Goal: Task Accomplishment & Management: Complete application form

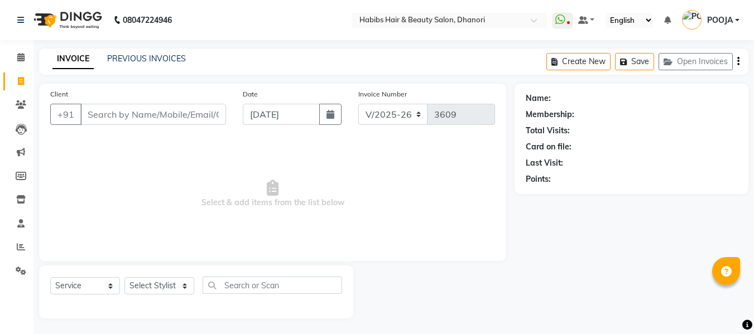
select select "4967"
select select "service"
click at [21, 55] on icon at bounding box center [20, 56] width 7 height 8
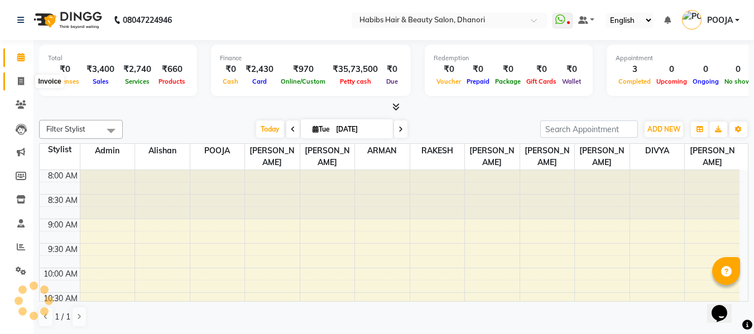
click at [16, 79] on span at bounding box center [21, 81] width 20 height 13
select select "service"
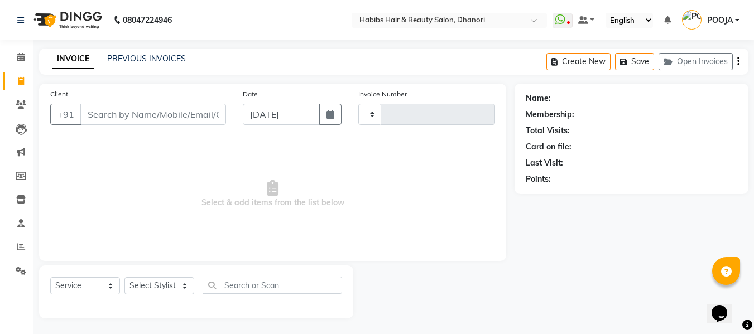
type input "3609"
select select "4967"
click at [19, 47] on li "Calendar" at bounding box center [16, 58] width 33 height 24
click at [19, 54] on icon at bounding box center [20, 57] width 7 height 8
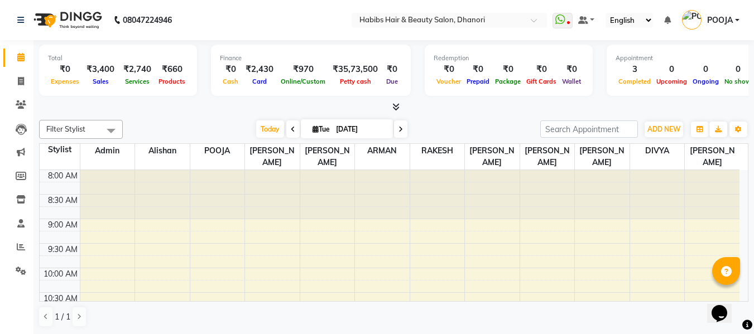
scroll to position [1, 0]
click at [391, 193] on div at bounding box center [382, 194] width 55 height 49
click at [24, 86] on span at bounding box center [21, 81] width 20 height 13
select select "4967"
select select "service"
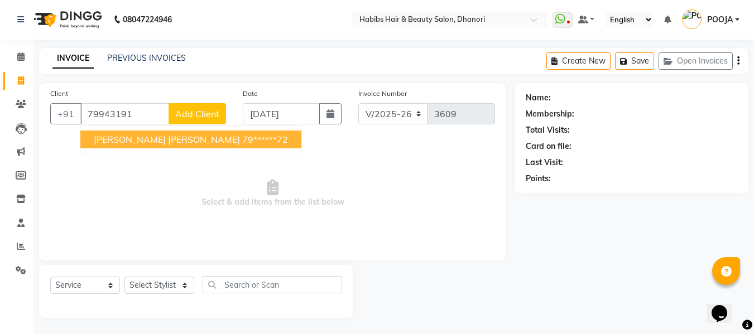
click at [242, 142] on ngb-highlight "79******72" at bounding box center [265, 139] width 46 height 11
type input "79******72"
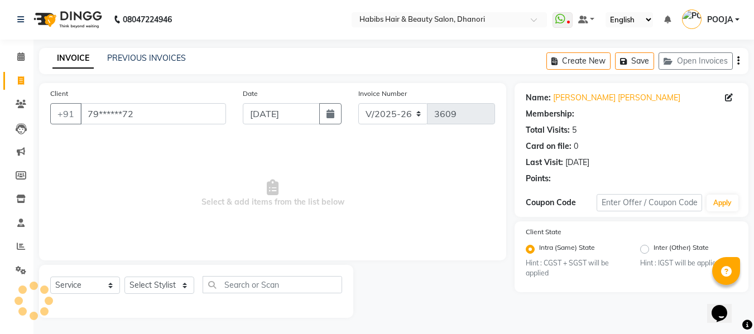
select select "1: Object"
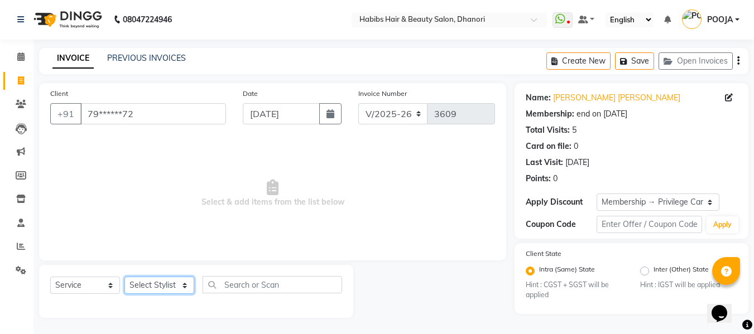
click at [170, 282] on select "Select Stylist Admin [PERSON_NAME] DIVYA [PERSON_NAME] [PERSON_NAME] POOJA [PER…" at bounding box center [159, 285] width 70 height 17
select select "40478"
click at [124, 277] on select "Select Stylist Admin [PERSON_NAME] DIVYA [PERSON_NAME] [PERSON_NAME] POOJA [PER…" at bounding box center [159, 285] width 70 height 17
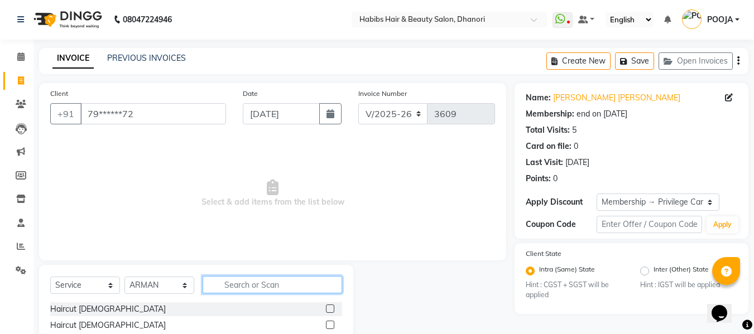
click at [253, 280] on input "text" at bounding box center [273, 284] width 140 height 17
type input "H"
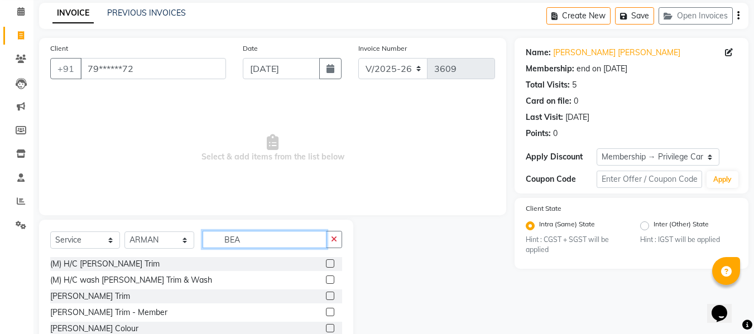
scroll to position [46, 0]
type input "BEA"
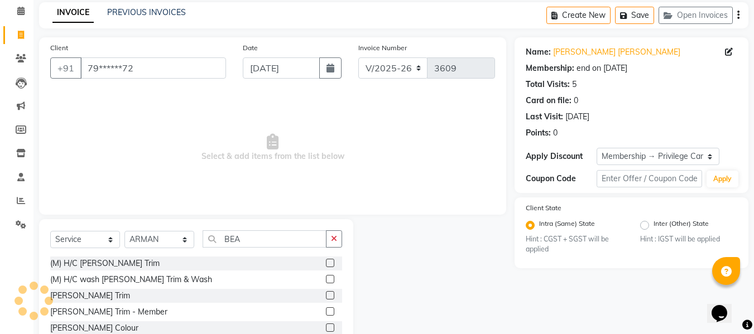
click at [326, 265] on label at bounding box center [330, 263] width 8 height 8
click at [326, 265] on input "checkbox" at bounding box center [329, 263] width 7 height 7
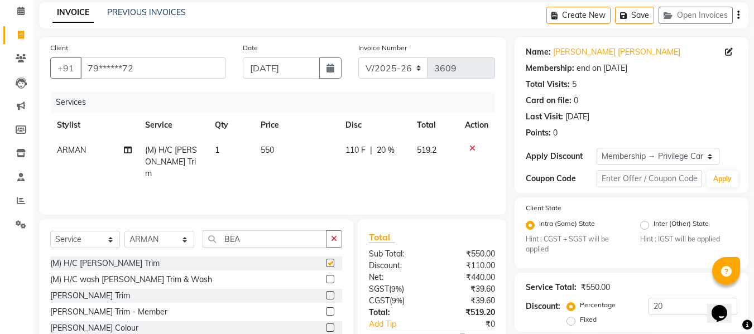
checkbox input "false"
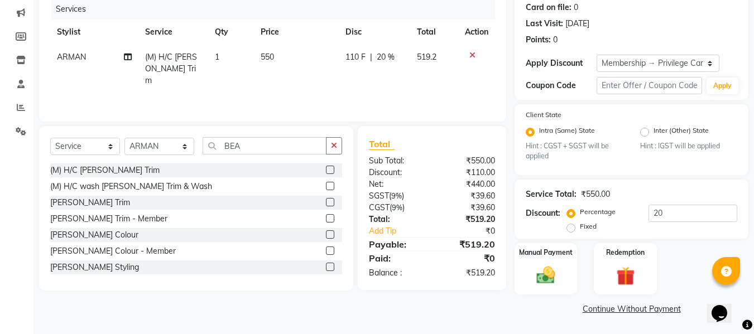
click at [388, 61] on span "20 %" at bounding box center [386, 57] width 18 height 12
select select "40478"
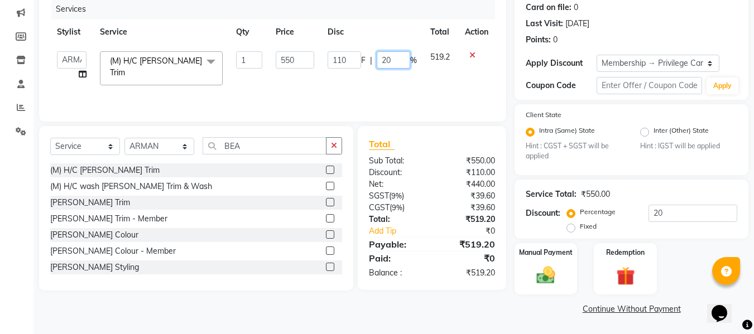
click at [388, 61] on input "20" at bounding box center [393, 59] width 33 height 17
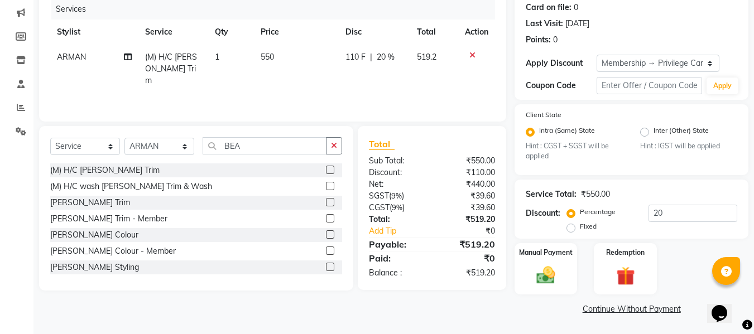
click at [303, 63] on td "550" at bounding box center [296, 69] width 85 height 49
select select "40478"
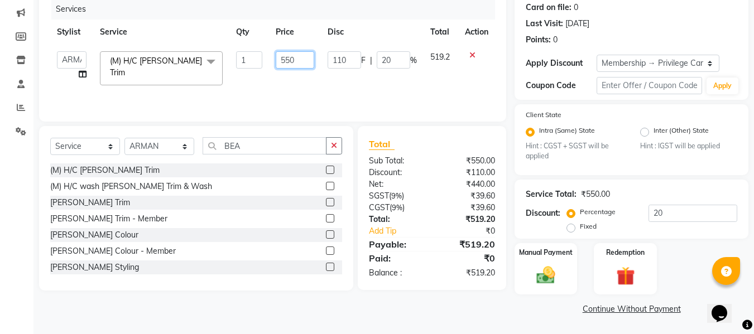
click at [301, 63] on input "550" at bounding box center [295, 59] width 39 height 17
type input "540"
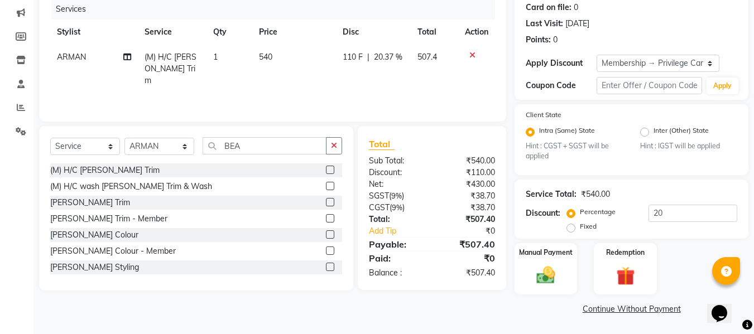
click at [326, 89] on div "Services Stylist Service Qty Price Disc Total Action ARMAN (M) H/C [PERSON_NAME…" at bounding box center [272, 55] width 445 height 112
click at [284, 54] on td "540" at bounding box center [294, 69] width 84 height 49
select select "40478"
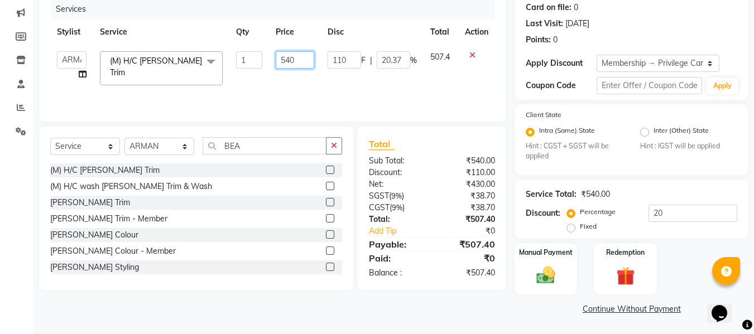
click at [307, 54] on input "540" at bounding box center [295, 59] width 39 height 17
type input "5"
type input "457.62"
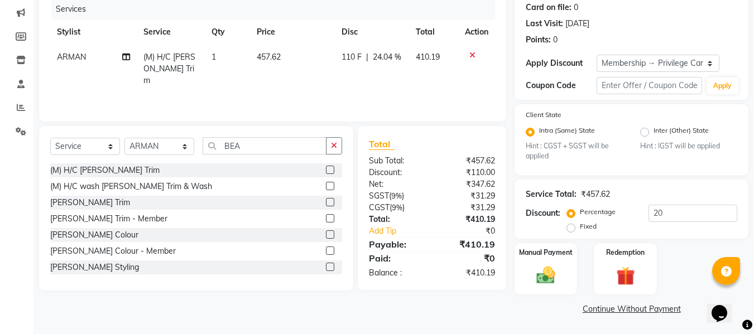
click at [303, 93] on div "Services Stylist Service Qty Price Disc Total Action ARMAN (M) H/C [PERSON_NAME…" at bounding box center [272, 55] width 445 height 112
click at [385, 51] on td "110 F | 24.04 %" at bounding box center [372, 69] width 74 height 49
select select "40478"
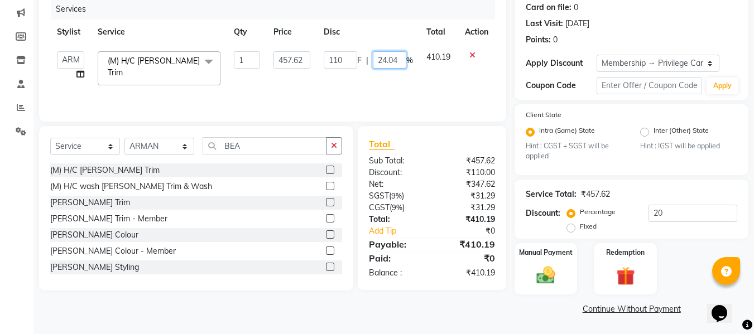
click at [389, 59] on input "24.04" at bounding box center [389, 59] width 33 height 17
type input "20"
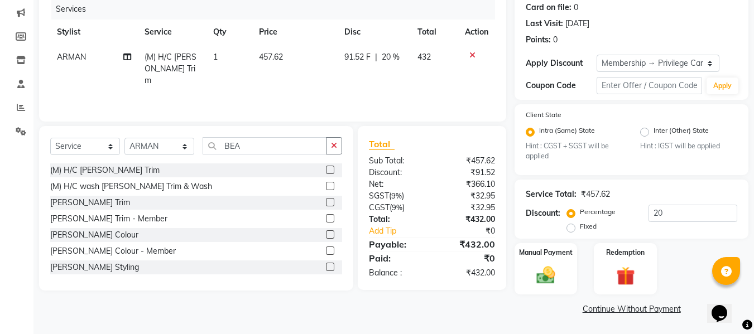
click at [386, 88] on div "Services Stylist Service Qty Price Disc Total Action ARMAN (M) H/C [PERSON_NAME…" at bounding box center [272, 55] width 445 height 112
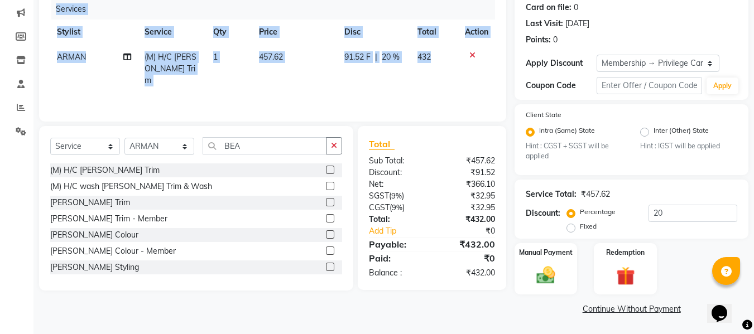
click at [386, 88] on div "Services Stylist Service Qty Price Disc Total Action ARMAN (M) H/C [PERSON_NAME…" at bounding box center [272, 55] width 445 height 112
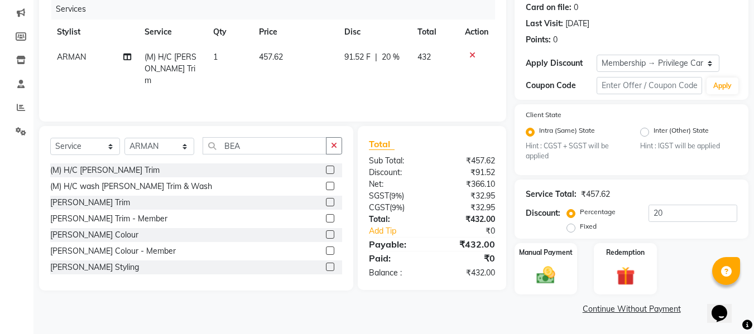
click at [284, 59] on td "457.62" at bounding box center [295, 69] width 86 height 49
select select "40478"
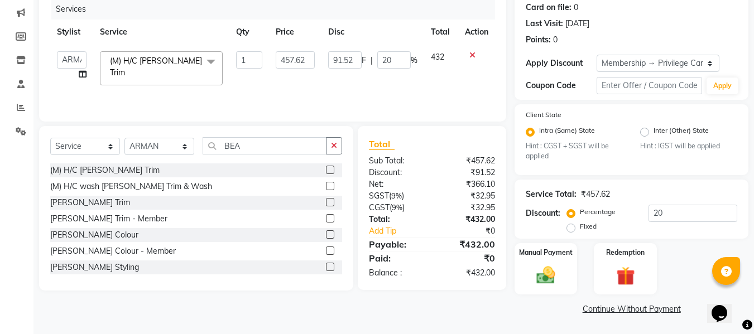
click at [284, 59] on input "457.62" at bounding box center [295, 59] width 39 height 17
type input "450"
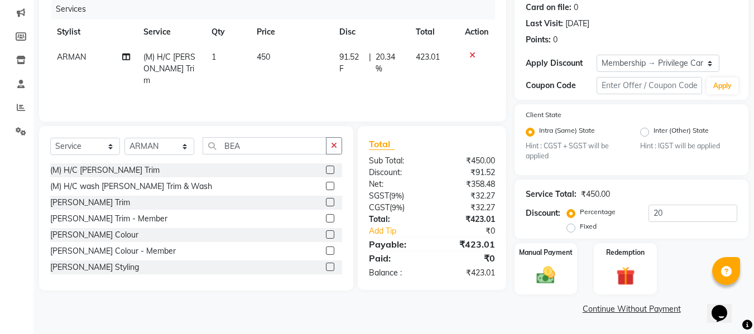
click at [301, 75] on td "450" at bounding box center [291, 69] width 83 height 49
select select "40478"
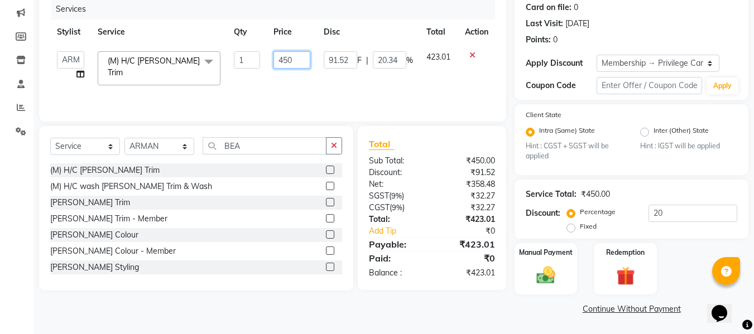
drag, startPoint x: 287, startPoint y: 58, endPoint x: 389, endPoint y: 55, distance: 101.6
click at [389, 55] on tr "Admin [PERSON_NAME] DIVYA [PERSON_NAME] [PERSON_NAME] POOJA [PERSON_NAME] [PERS…" at bounding box center [272, 68] width 445 height 47
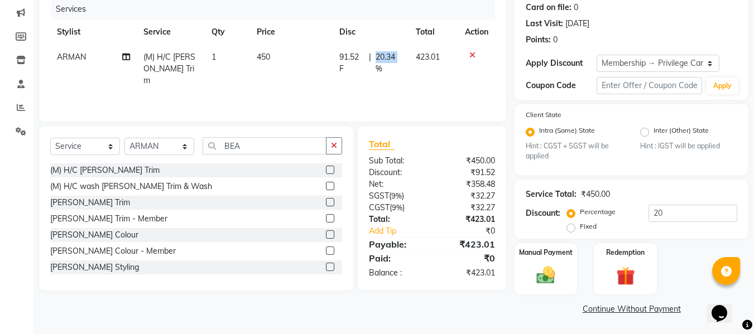
click at [389, 55] on span "20.34 %" at bounding box center [389, 62] width 27 height 23
select select "40478"
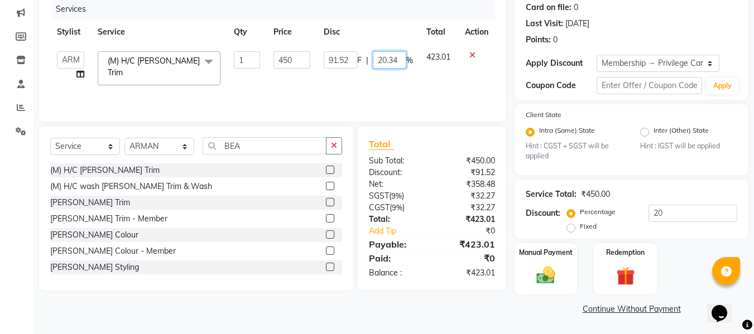
click at [389, 55] on input "20.34" at bounding box center [389, 59] width 33 height 17
type input "20"
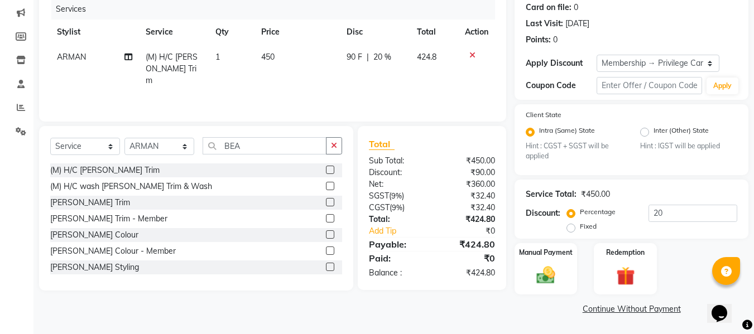
click at [410, 90] on div "Services Stylist Service Qty Price Disc Total Action ARMAN (M) H/C [PERSON_NAME…" at bounding box center [272, 55] width 445 height 112
click at [272, 56] on span "450" at bounding box center [267, 57] width 13 height 10
select select "40478"
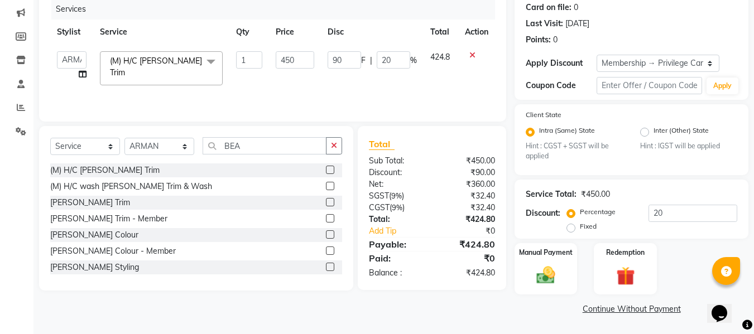
click at [272, 56] on td "450" at bounding box center [295, 68] width 52 height 47
click at [291, 61] on input "450" at bounding box center [295, 59] width 39 height 17
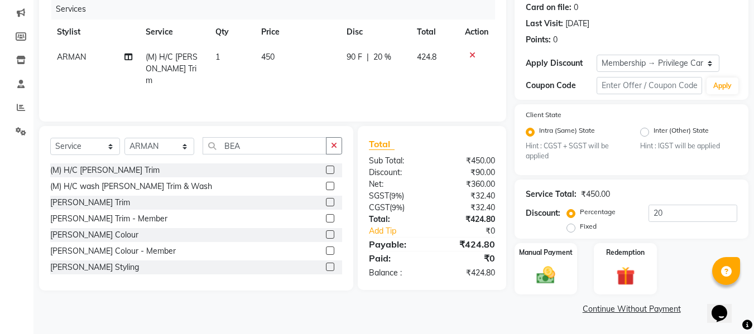
click at [378, 58] on span "20 %" at bounding box center [382, 57] width 18 height 12
select select "40478"
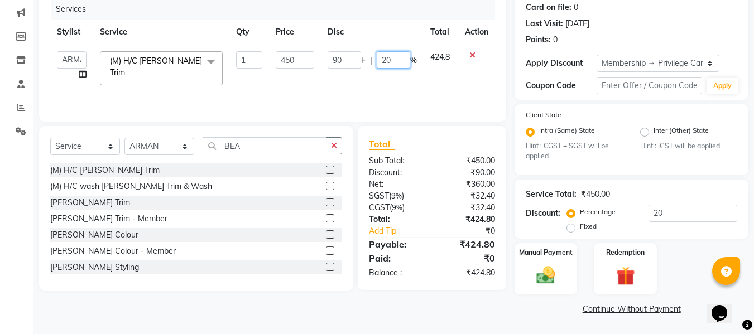
click at [394, 66] on input "20" at bounding box center [393, 59] width 33 height 17
type input "2"
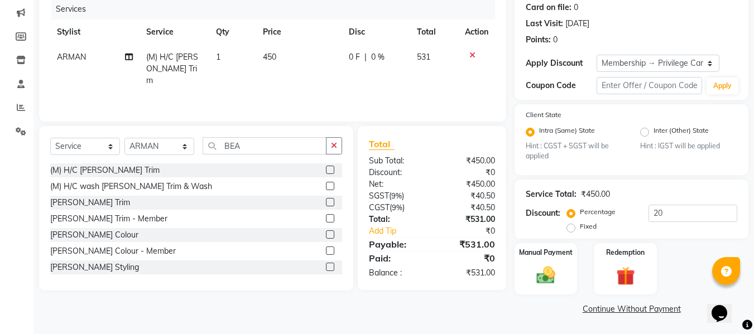
click at [405, 87] on div "Services Stylist Service Qty Price Disc Total Action ARMAN (M) H/C [PERSON_NAME…" at bounding box center [272, 55] width 445 height 112
click at [278, 56] on td "450" at bounding box center [299, 69] width 86 height 49
select select "40478"
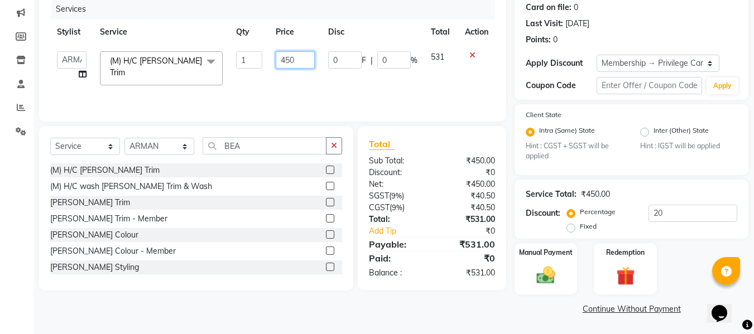
click at [278, 56] on input "450" at bounding box center [295, 59] width 39 height 17
type input "540"
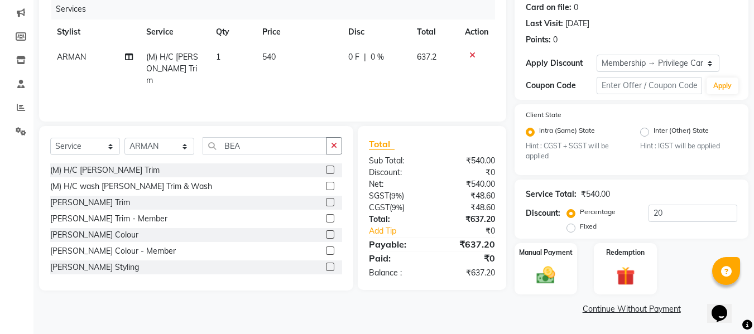
click at [346, 89] on div "Services Stylist Service Qty Price Disc Total Action ARMAN (M) H/C [PERSON_NAME…" at bounding box center [272, 55] width 445 height 112
click at [275, 60] on span "540" at bounding box center [268, 57] width 13 height 10
select select "40478"
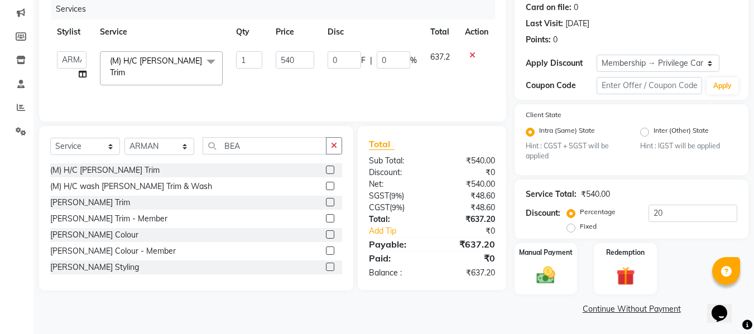
click at [276, 60] on input "540" at bounding box center [295, 59] width 39 height 17
type input "457"
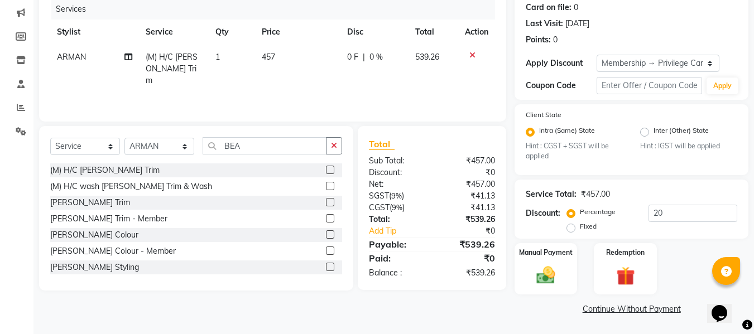
click at [335, 90] on div "Services Stylist Service Qty Price Disc Total Action ARMAN (M) H/C [PERSON_NAME…" at bounding box center [272, 55] width 445 height 112
click at [366, 57] on div "0 F | 0 %" at bounding box center [374, 57] width 55 height 12
select select "40478"
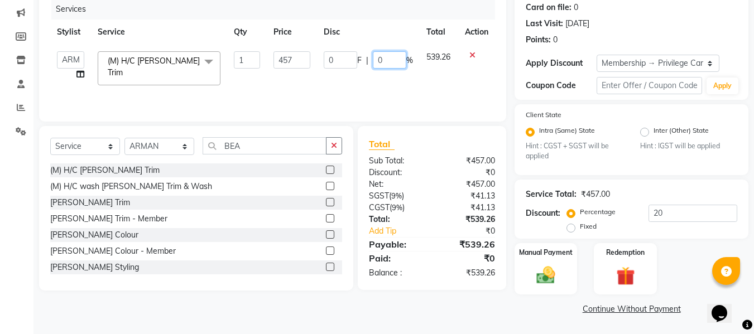
click at [391, 61] on input "0" at bounding box center [389, 59] width 33 height 17
type input "20"
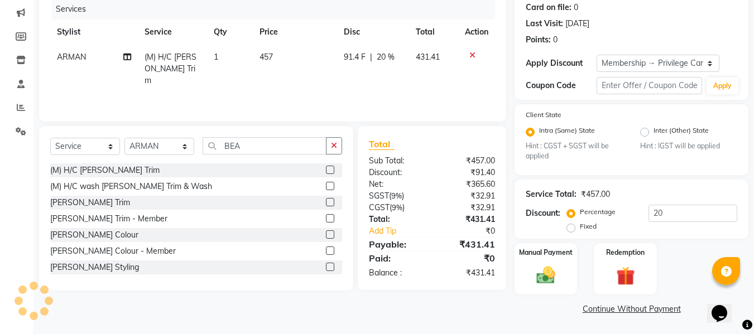
click at [396, 87] on div "Services Stylist Service Qty Price Disc Total Action ARMAN (M) H/C [PERSON_NAME…" at bounding box center [272, 55] width 445 height 112
click at [472, 59] on icon at bounding box center [472, 55] width 6 height 8
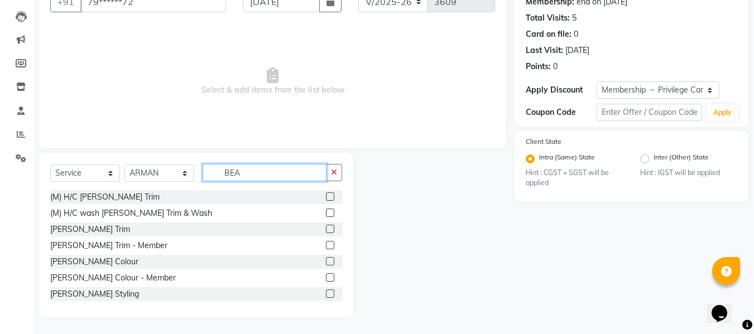
click at [284, 177] on input "BEA" at bounding box center [265, 172] width 124 height 17
type input "BEAR"
click at [326, 199] on label at bounding box center [330, 197] width 8 height 8
click at [326, 199] on input "checkbox" at bounding box center [329, 197] width 7 height 7
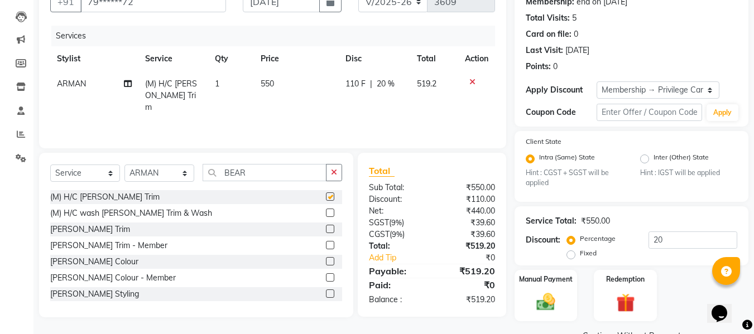
checkbox input "false"
click at [270, 84] on span "550" at bounding box center [267, 84] width 13 height 10
select select "40478"
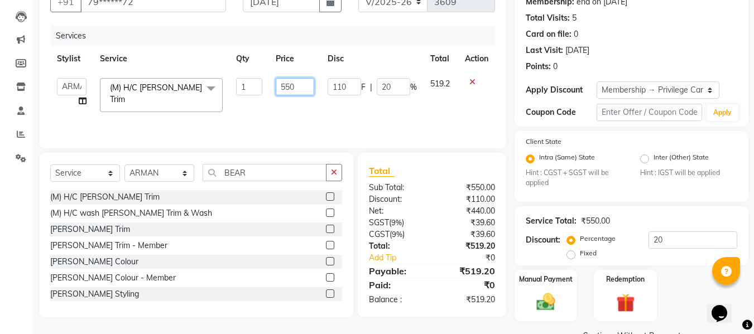
click at [290, 90] on input "550" at bounding box center [295, 86] width 39 height 17
type input "540"
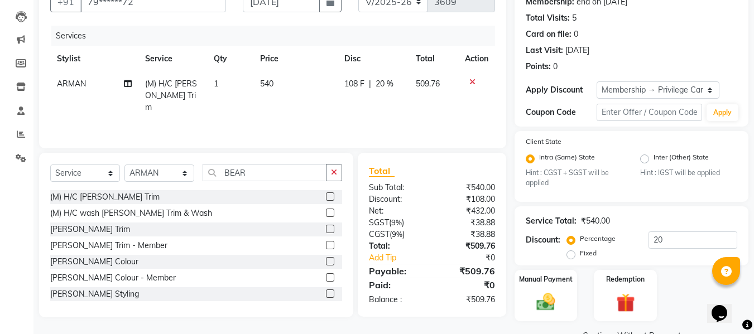
click at [373, 84] on div "108 F | 20 %" at bounding box center [373, 84] width 58 height 12
select select "40478"
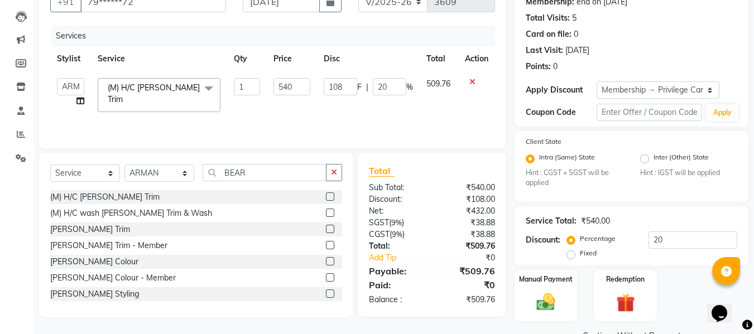
click at [353, 138] on div "Client +91 79******72 Date [DATE] Invoice Number V/2025 V/[PHONE_NUMBER] Servic…" at bounding box center [272, 60] width 467 height 178
click at [347, 118] on div "Services Stylist Service Qty Price Disc Total Action Admin [PERSON_NAME] DIVYA …" at bounding box center [272, 82] width 445 height 112
click at [291, 85] on input "540" at bounding box center [292, 86] width 37 height 17
type input "5"
type input "450"
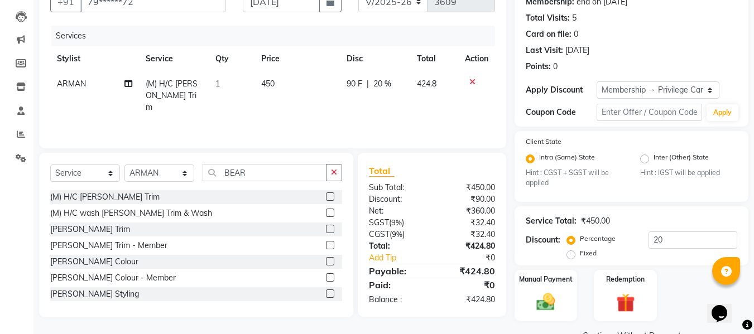
click at [295, 124] on div "Services Stylist Service Qty Price Disc Total Action ARMAN (M) H/C [PERSON_NAME…" at bounding box center [272, 82] width 445 height 112
click at [268, 80] on span "450" at bounding box center [267, 84] width 13 height 10
select select "40478"
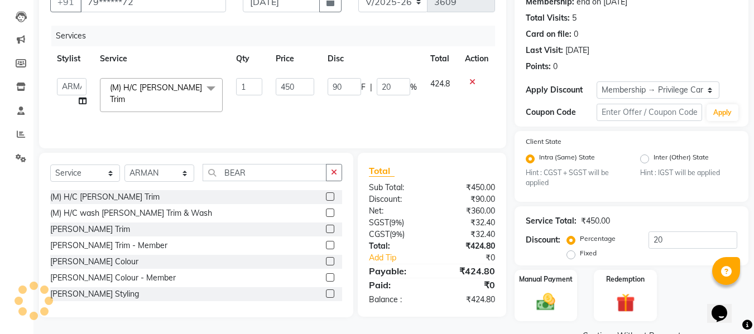
click at [269, 80] on td "450" at bounding box center [295, 94] width 52 height 47
click at [306, 94] on input "450" at bounding box center [295, 86] width 39 height 17
type input "4"
type input "540"
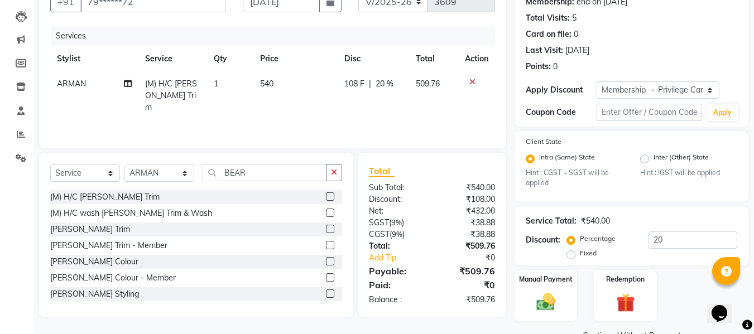
click at [363, 113] on div "Services Stylist Service Qty Price Disc Total Action ARMAN (M) H/C [PERSON_NAME…" at bounding box center [272, 82] width 445 height 112
click at [277, 84] on td "540" at bounding box center [295, 95] width 84 height 49
select select "40478"
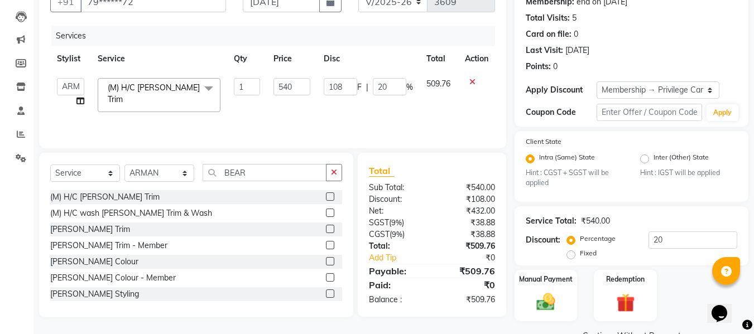
click at [277, 84] on input "540" at bounding box center [292, 86] width 37 height 17
type input "381.355"
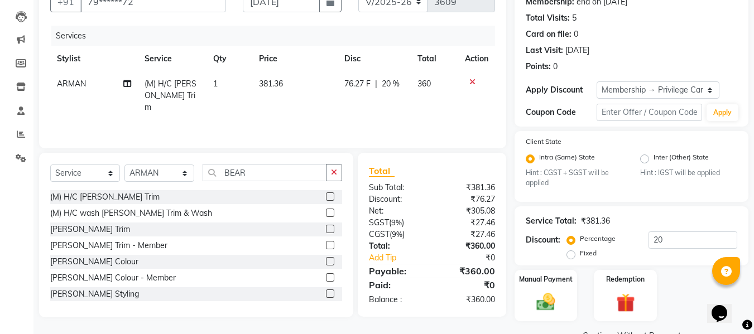
click at [310, 113] on div "Services Stylist Service Qty Price Disc Total Action ARMAN (M) H/C [PERSON_NAME…" at bounding box center [272, 82] width 445 height 112
click at [276, 79] on span "381.36" at bounding box center [271, 84] width 24 height 10
select select "40478"
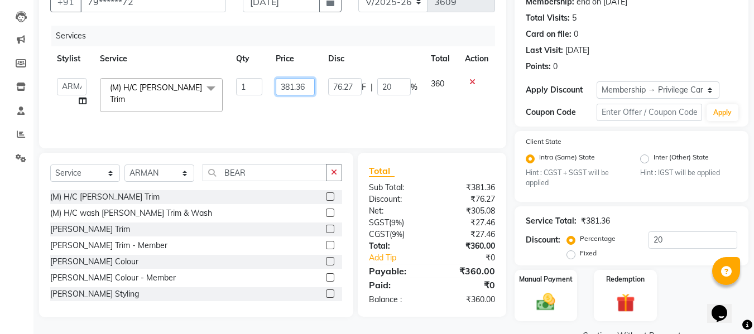
click at [289, 90] on input "381.36" at bounding box center [295, 86] width 39 height 17
type input "457.62"
click at [294, 114] on div "Services Stylist Service Qty Price Disc Total Action Admin [PERSON_NAME] DIVYA …" at bounding box center [272, 82] width 445 height 112
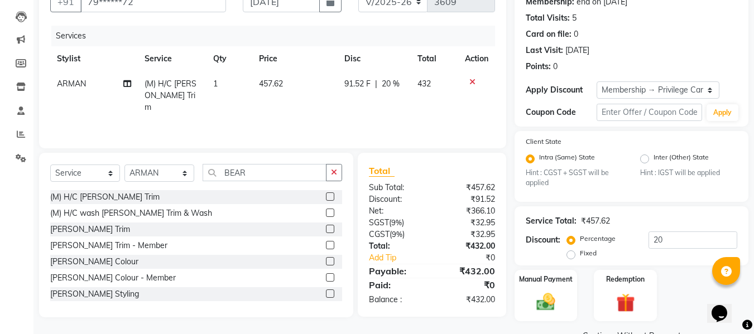
click at [393, 87] on span "20 %" at bounding box center [391, 84] width 18 height 12
select select "40478"
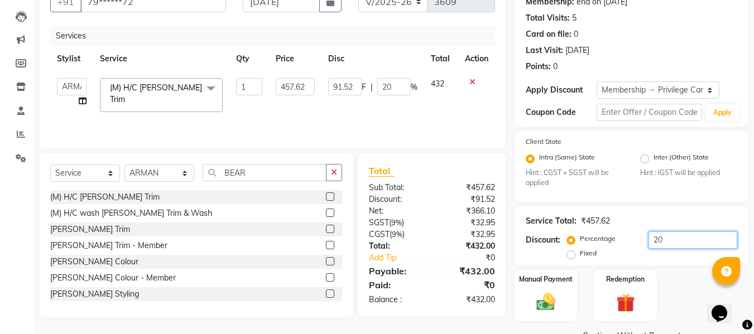
click at [658, 241] on input "20" at bounding box center [693, 240] width 89 height 17
type input "0"
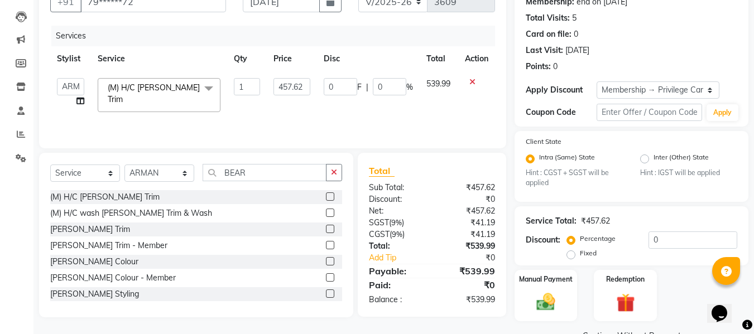
click at [386, 124] on div "Services Stylist Service Qty Price Disc Total Action Admin [PERSON_NAME] DIVYA …" at bounding box center [272, 82] width 445 height 112
click at [374, 102] on td "0 F | 0 %" at bounding box center [368, 94] width 103 height 47
click at [378, 113] on td "0 F | 0 %" at bounding box center [368, 94] width 103 height 47
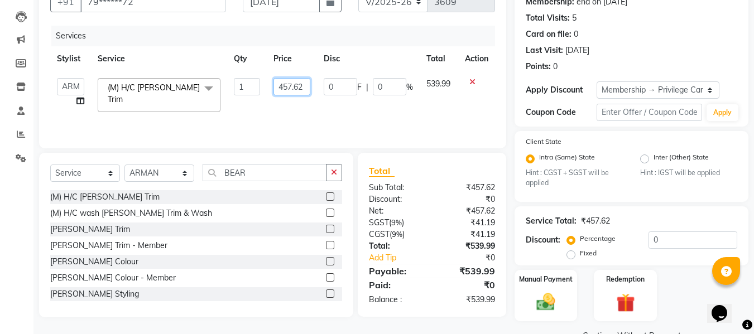
click at [292, 79] on input "457.62" at bounding box center [292, 86] width 37 height 17
type input "381.35"
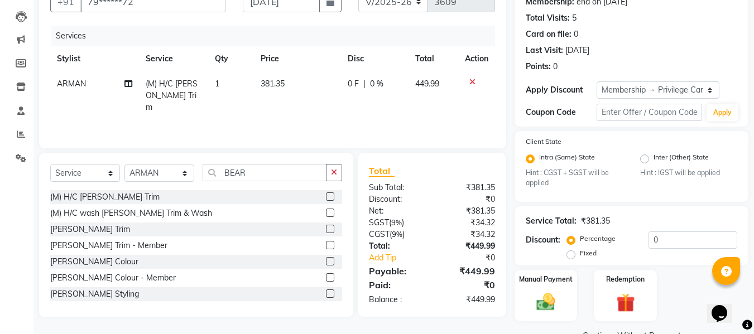
click at [305, 113] on div "Services Stylist Service Qty Price Disc Total Action ARMAN (M) H/C [PERSON_NAME…" at bounding box center [272, 82] width 445 height 112
click at [284, 85] on span "381.35" at bounding box center [273, 84] width 24 height 10
select select "40478"
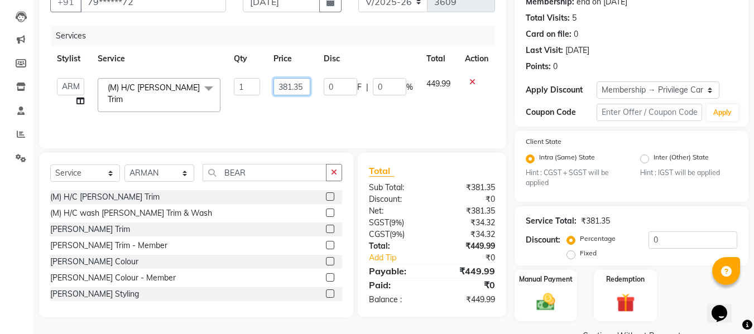
click at [306, 88] on input "381.35" at bounding box center [292, 86] width 37 height 17
type input "381.355"
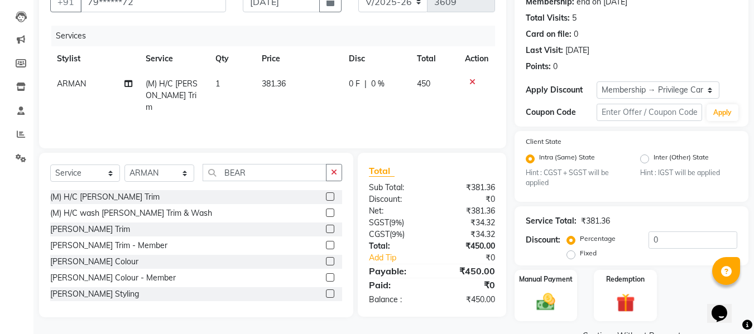
click at [333, 120] on div "Services Stylist Service Qty Price Disc Total Action ARMAN (M) H/C [PERSON_NAME…" at bounding box center [272, 82] width 445 height 112
click at [539, 289] on div "Manual Payment" at bounding box center [546, 295] width 65 height 53
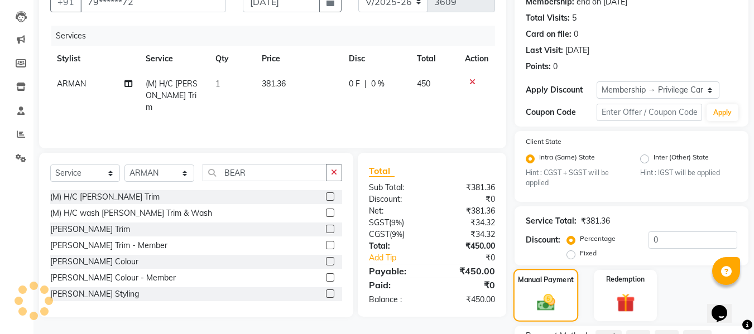
scroll to position [211, 0]
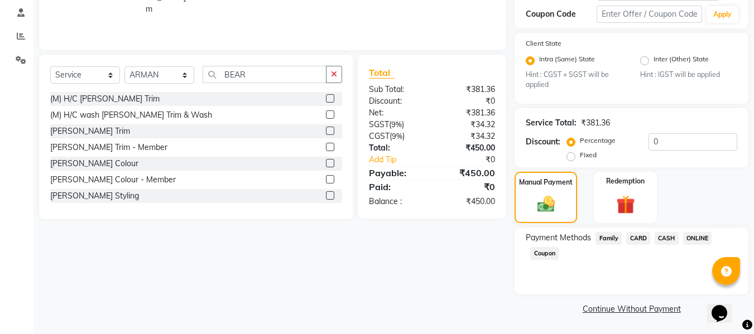
click at [698, 236] on span "ONLINE" at bounding box center [697, 238] width 29 height 13
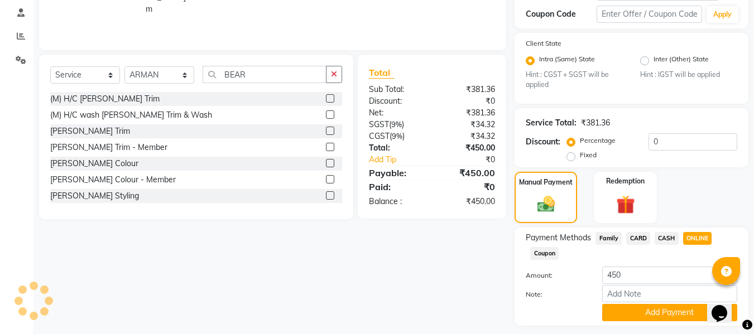
scroll to position [242, 0]
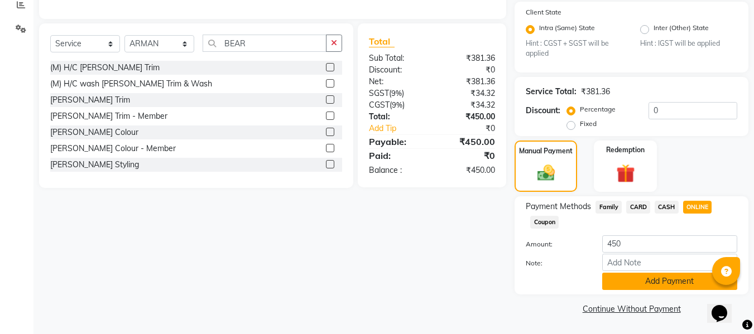
click at [675, 281] on button "Add Payment" at bounding box center [669, 281] width 135 height 17
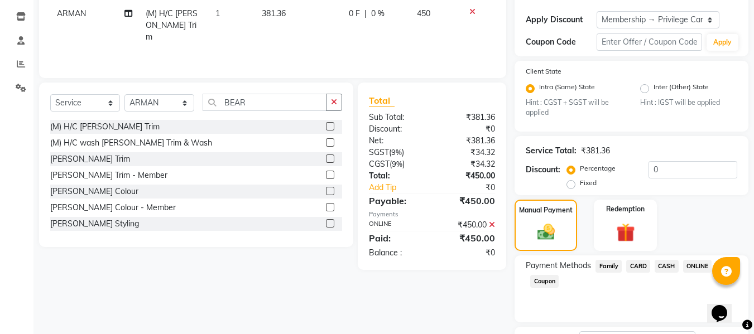
scroll to position [274, 0]
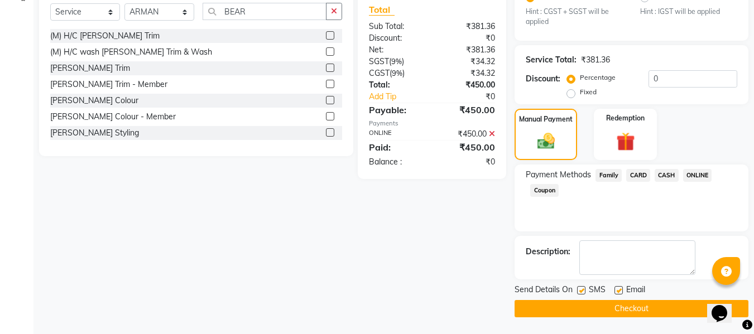
click at [668, 303] on button "Checkout" at bounding box center [632, 308] width 234 height 17
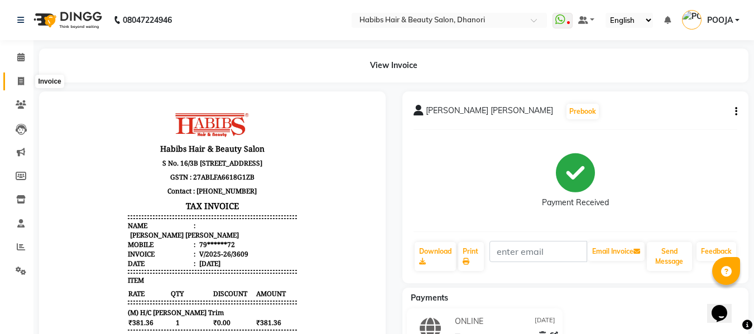
click at [12, 81] on span at bounding box center [21, 81] width 20 height 13
select select "service"
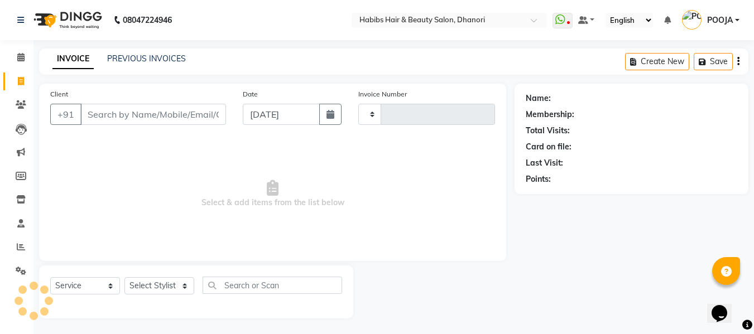
scroll to position [1, 0]
type input "3610"
select select "4967"
